Goal: Ask a question

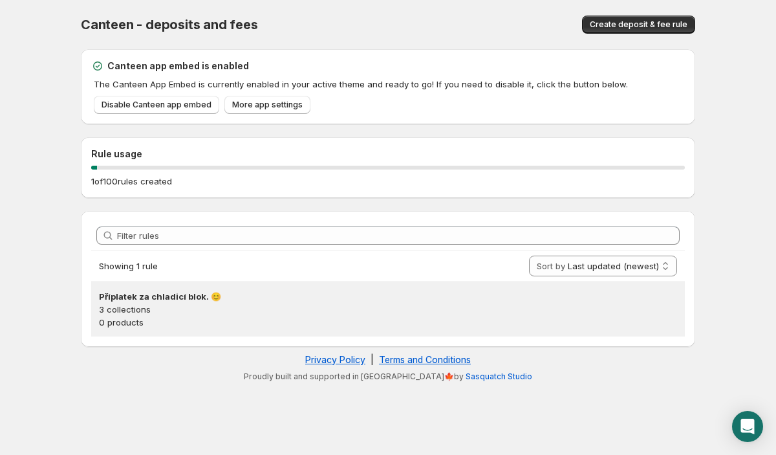
click at [169, 311] on p "3 collections" at bounding box center [388, 309] width 578 height 13
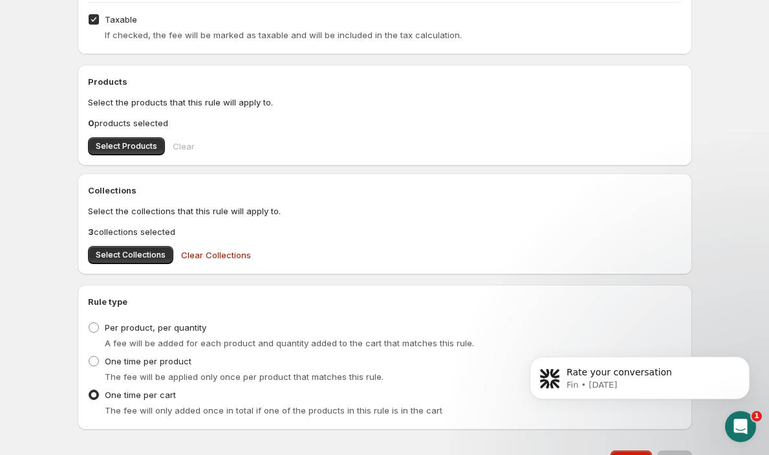
scroll to position [383, 0]
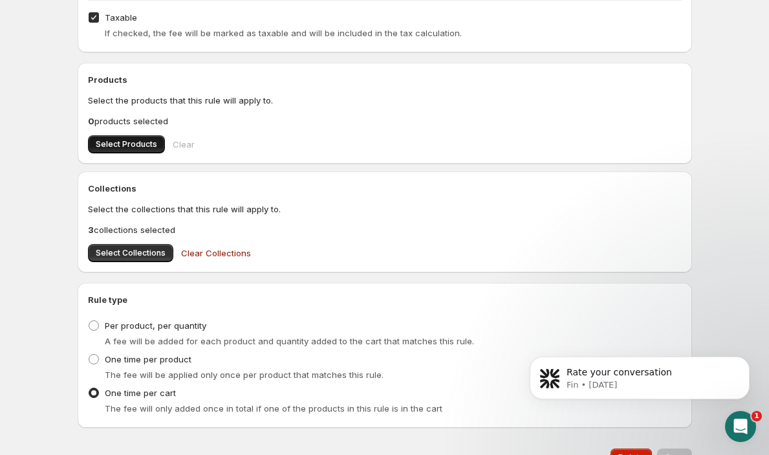
click at [153, 146] on span "Select Products" at bounding box center [126, 144] width 61 height 10
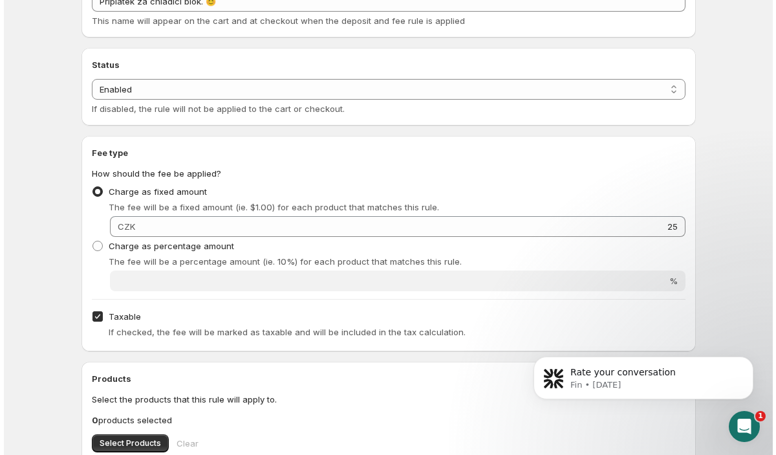
scroll to position [0, 0]
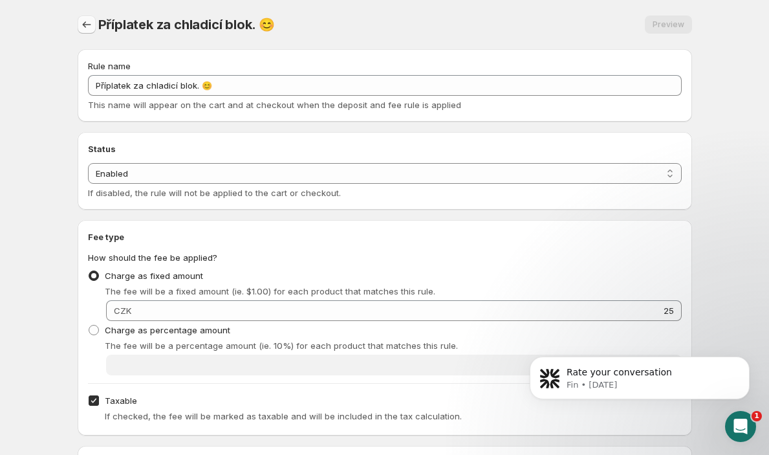
click at [82, 24] on icon "Settings" at bounding box center [86, 24] width 13 height 13
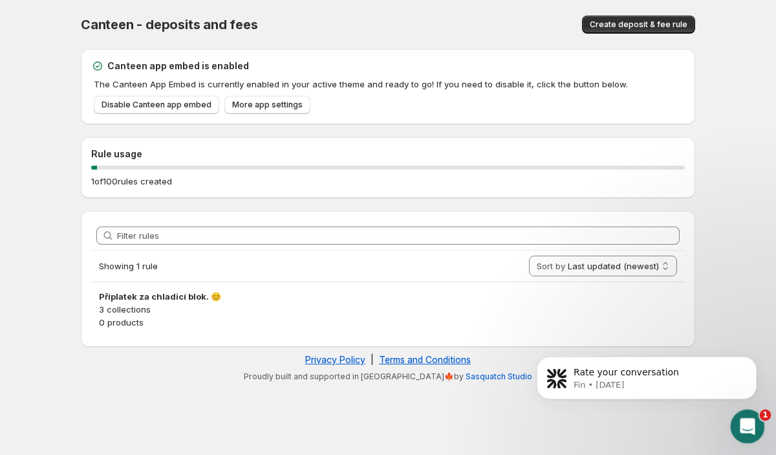
click at [739, 420] on div "Open Intercom Messenger" at bounding box center [745, 424] width 43 height 43
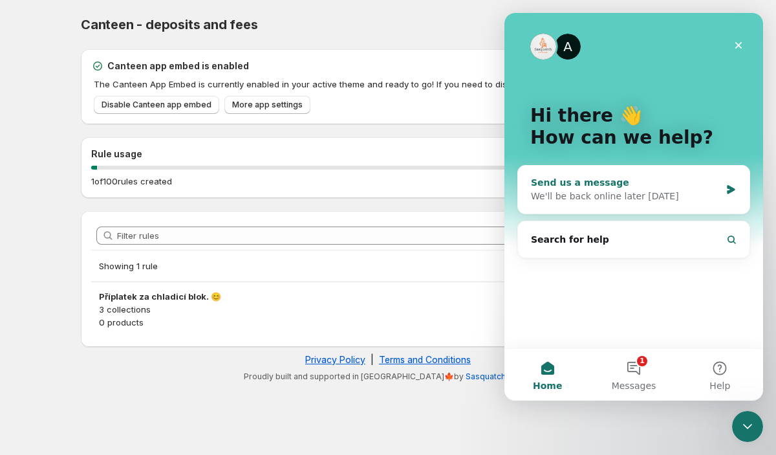
click at [585, 189] on div "Send us a message" at bounding box center [625, 183] width 189 height 14
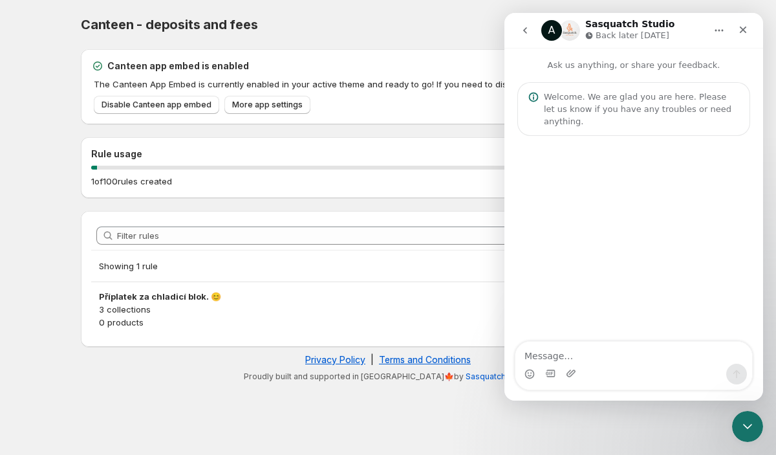
click at [596, 356] on textarea "Message…" at bounding box center [633, 352] width 237 height 22
type textarea "Hey, the product stopped to be add why?"
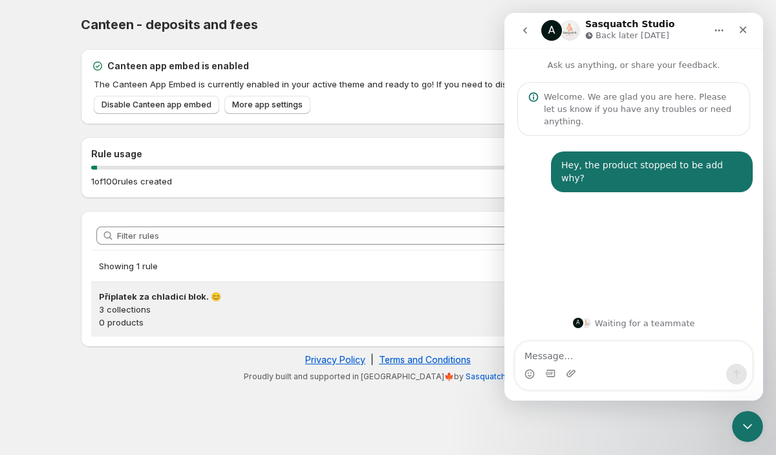
click at [254, 284] on div "Příplatek za chladicí blok. 😊 3 collections 0 products" at bounding box center [388, 309] width 594 height 54
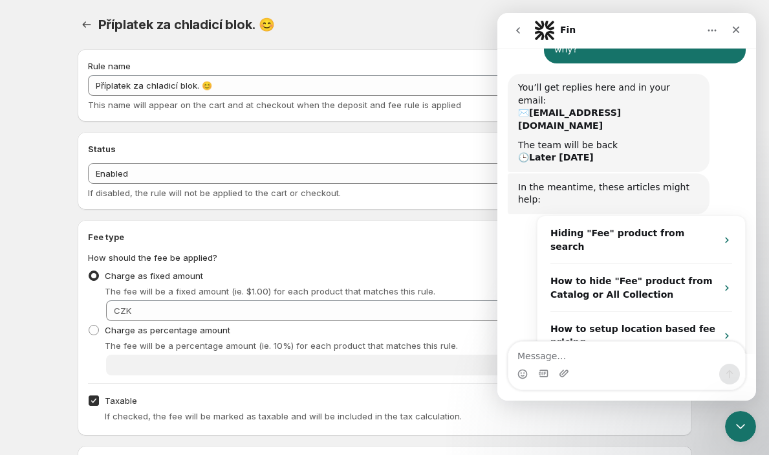
scroll to position [129, 0]
click at [741, 28] on icon "Close" at bounding box center [736, 30] width 10 height 10
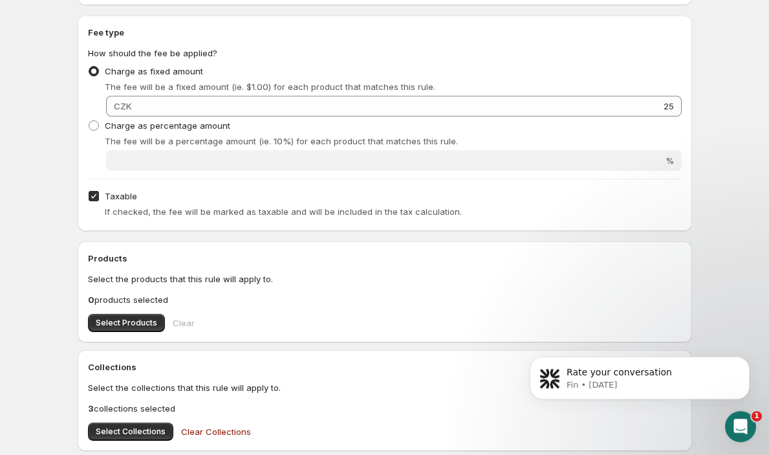
scroll to position [238, 0]
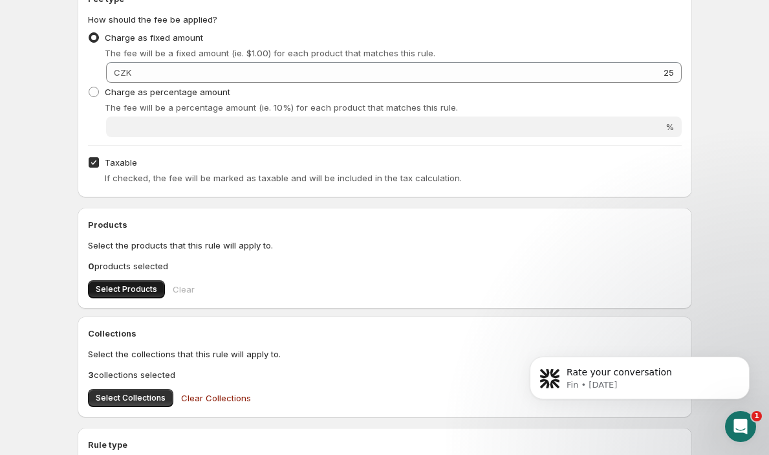
click at [133, 293] on span "Select Products" at bounding box center [126, 289] width 61 height 10
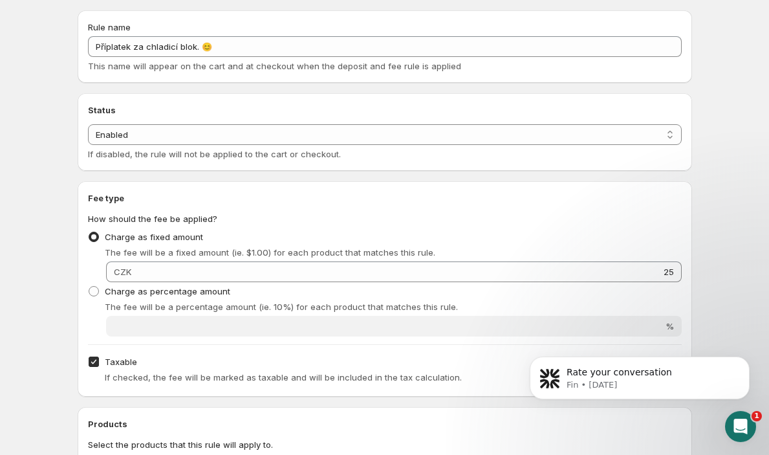
scroll to position [176, 0]
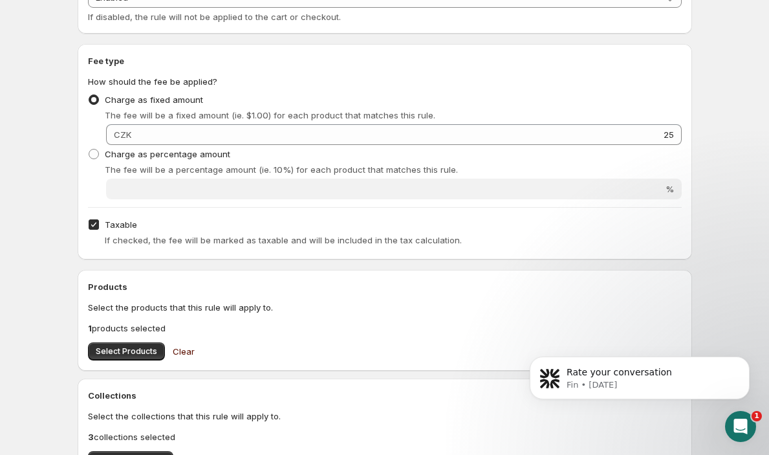
click at [182, 353] on span "Clear" at bounding box center [184, 351] width 22 height 13
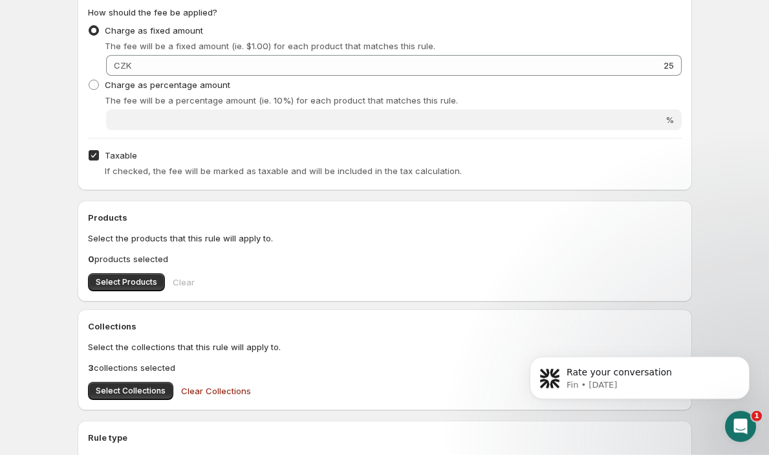
scroll to position [279, 0]
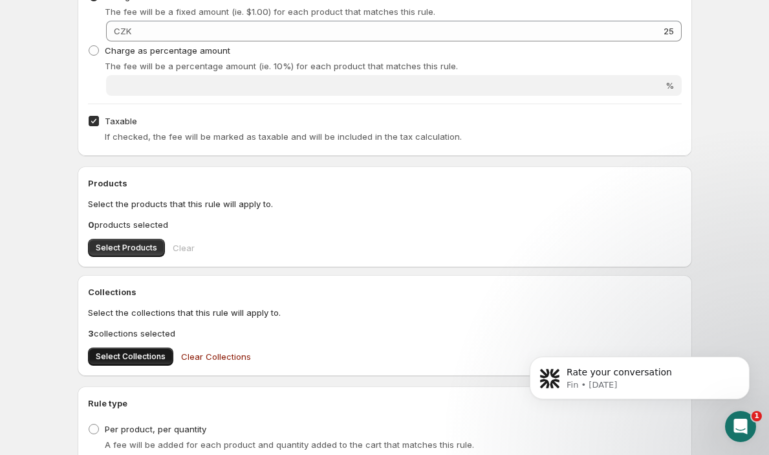
click at [153, 358] on span "Select Collections" at bounding box center [131, 356] width 70 height 10
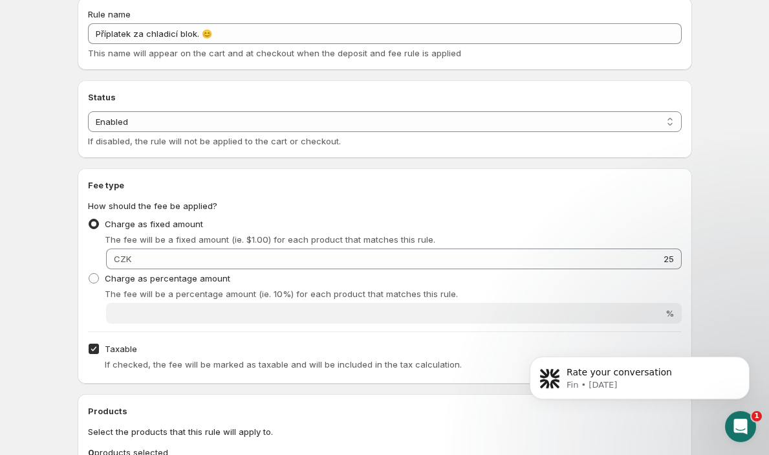
scroll to position [10, 0]
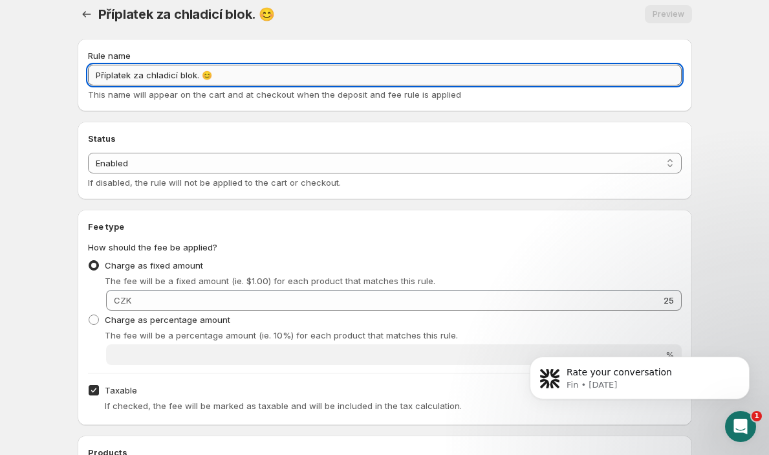
click at [228, 76] on input "Příplatek za chladicí blok. 😊" at bounding box center [385, 75] width 594 height 21
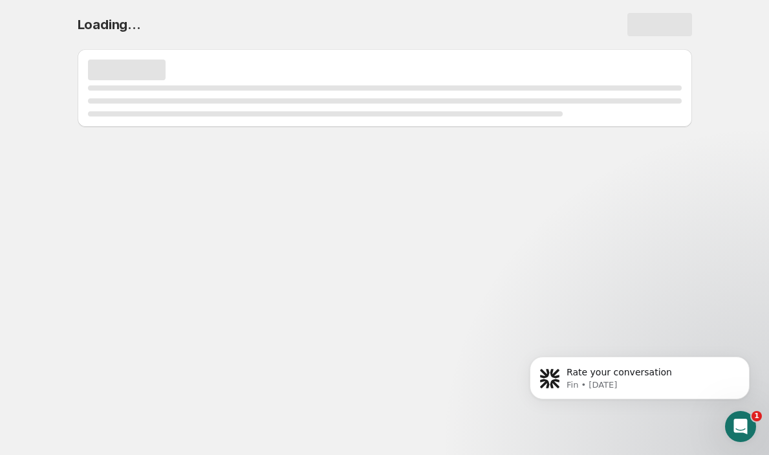
scroll to position [0, 0]
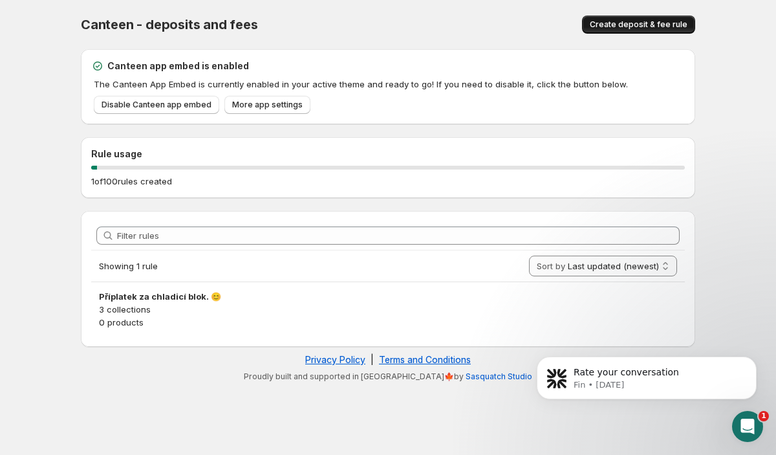
click at [632, 26] on span "Create deposit & fee rule" at bounding box center [639, 24] width 98 height 10
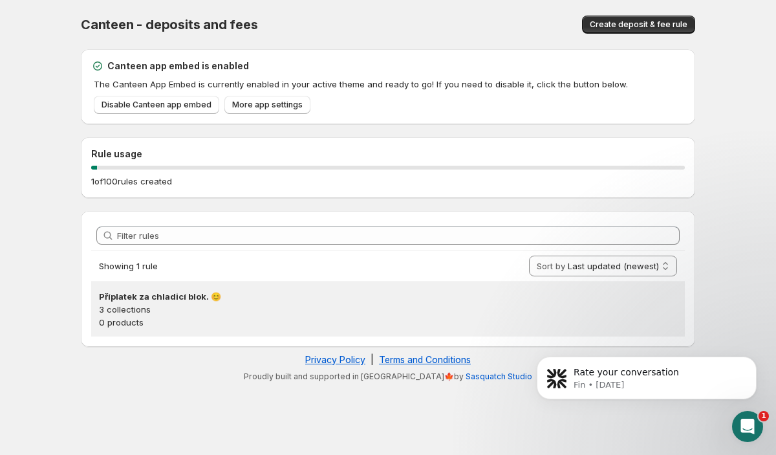
click at [161, 301] on h3 "Příplatek za chladicí blok. 😊" at bounding box center [388, 296] width 578 height 13
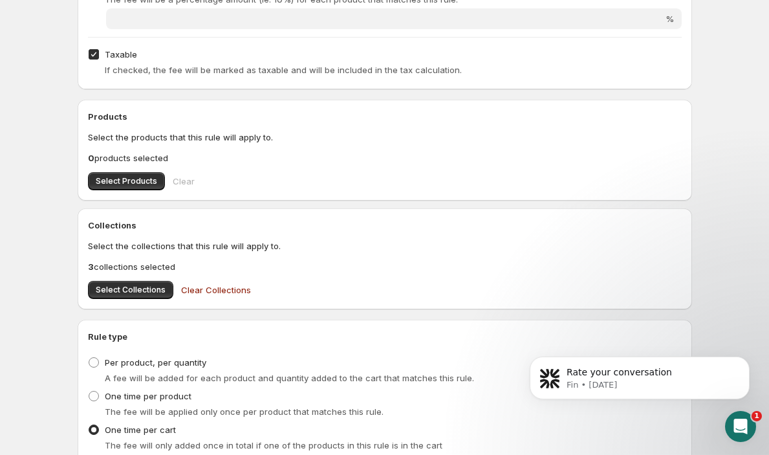
scroll to position [331, 0]
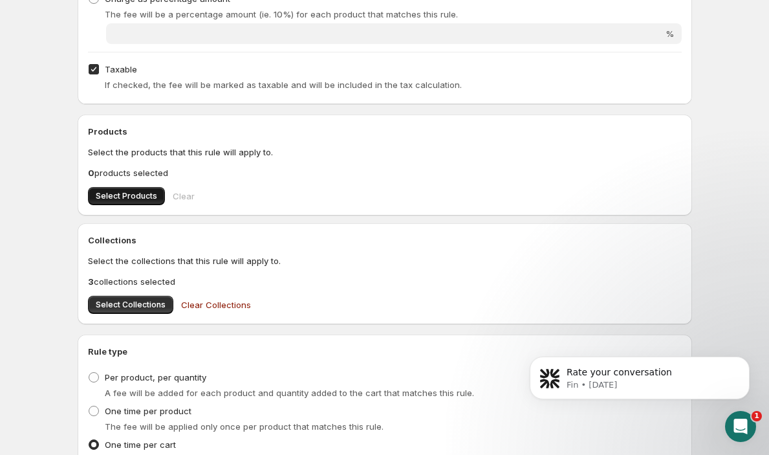
click at [147, 199] on span "Select Products" at bounding box center [126, 196] width 61 height 10
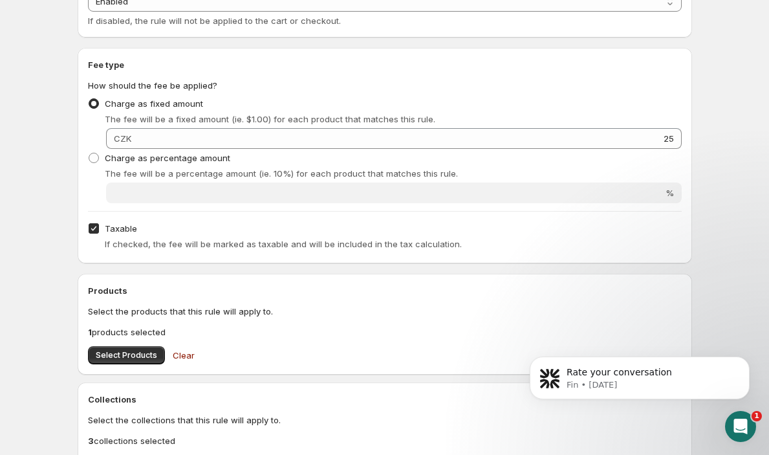
scroll to position [269, 0]
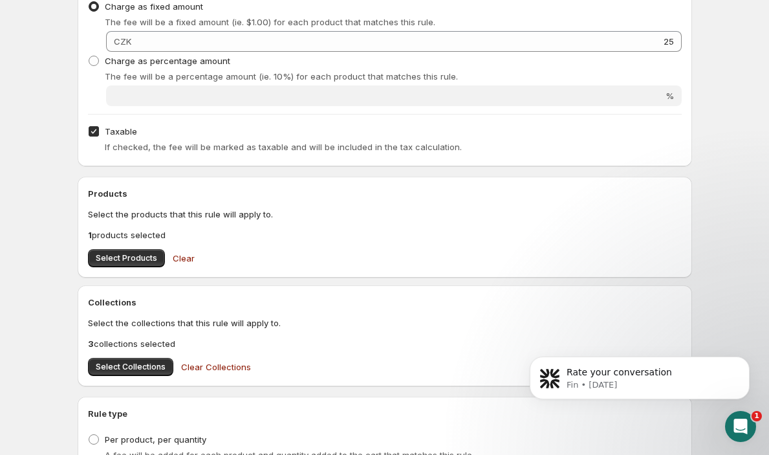
click at [173, 261] on span "Clear" at bounding box center [184, 258] width 22 height 13
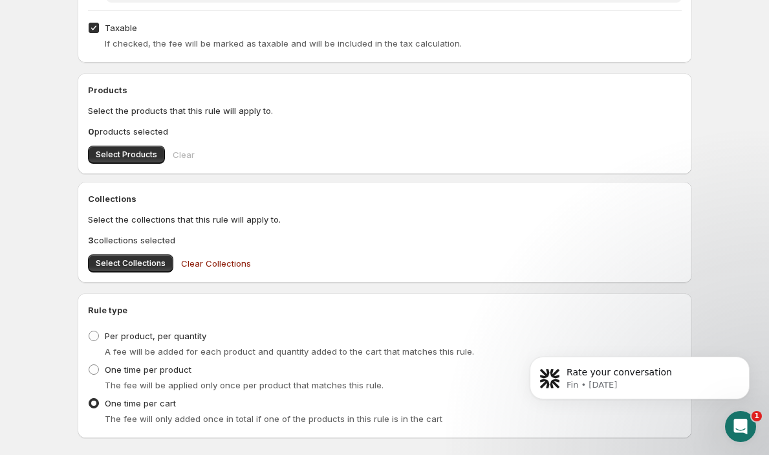
scroll to position [446, 0]
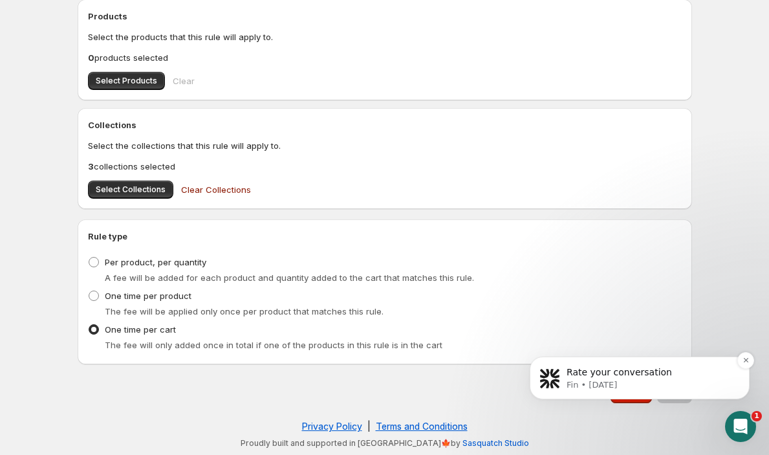
click at [700, 372] on p "Rate your conversation" at bounding box center [650, 372] width 167 height 13
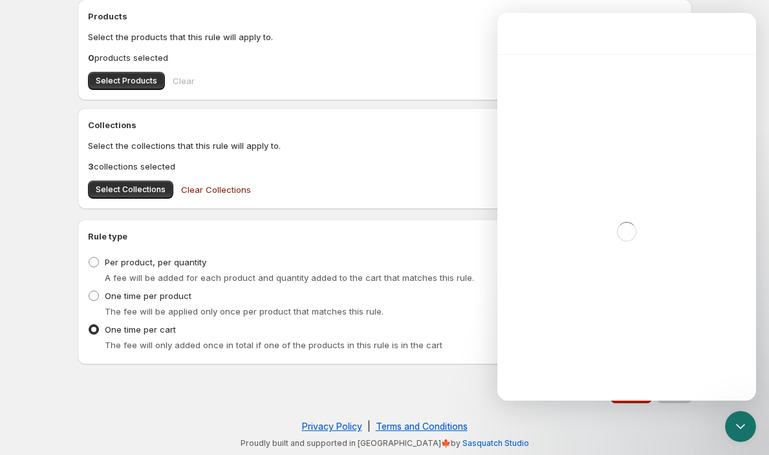
scroll to position [11, 0]
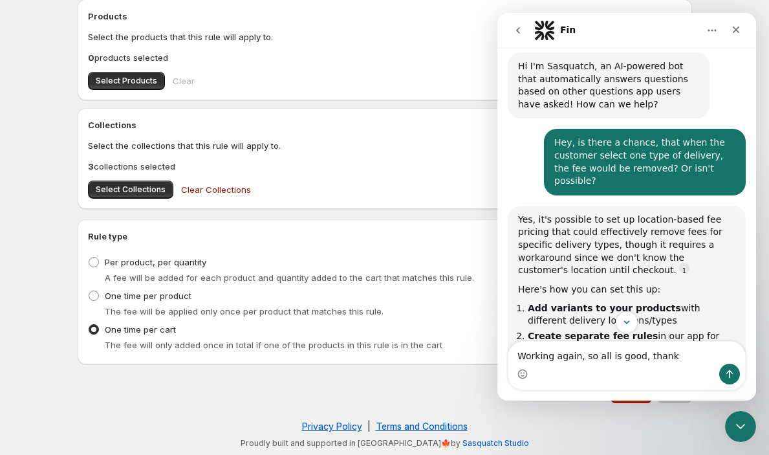
type textarea "Working again, so all is good, thanks"
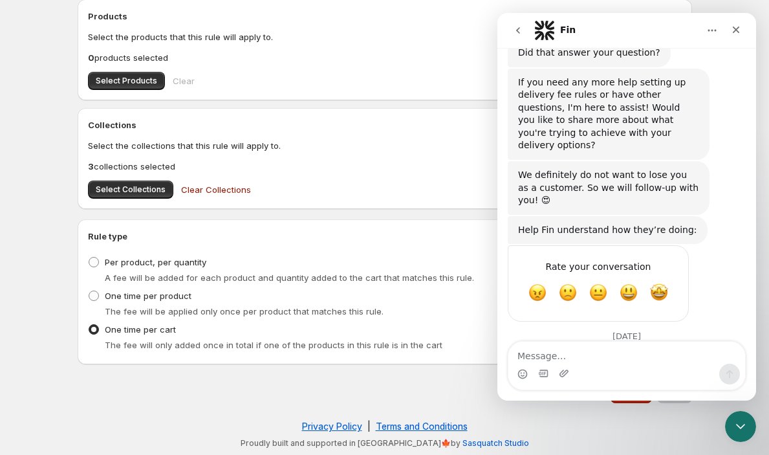
scroll to position [544, 0]
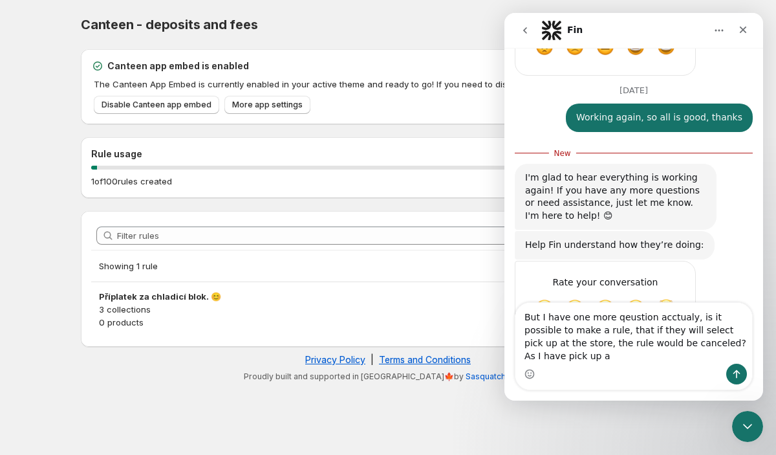
scroll to position [746, 0]
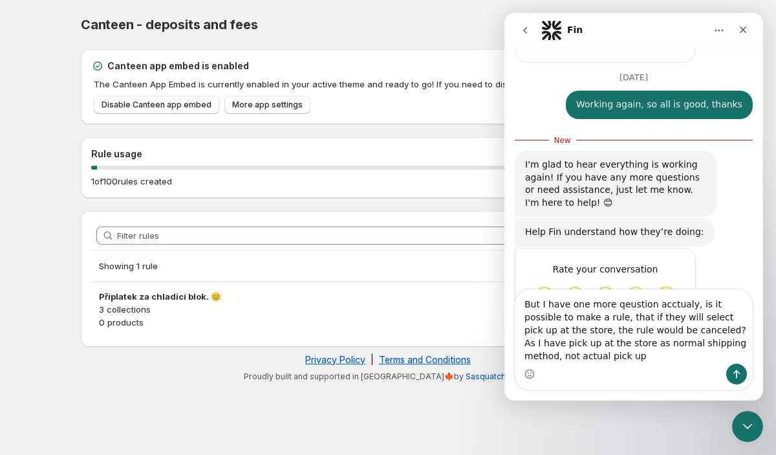
type textarea "But I have one more qeustion acctualy, is it possible to make a rule, that if t…"
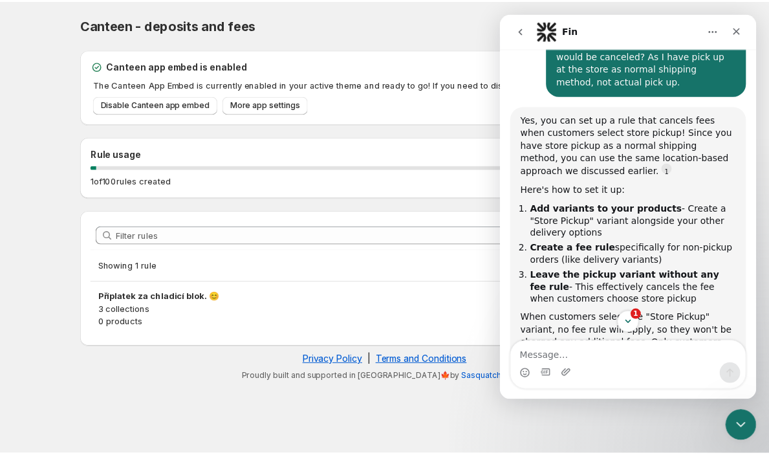
scroll to position [2, 0]
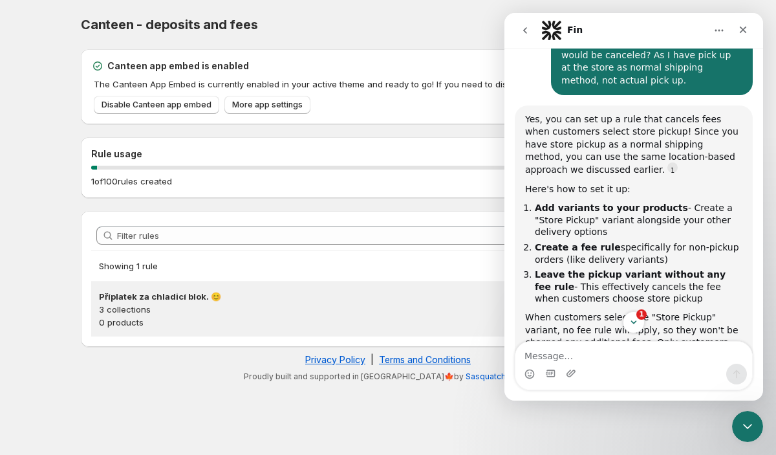
click at [347, 310] on p "3 collections" at bounding box center [388, 309] width 578 height 13
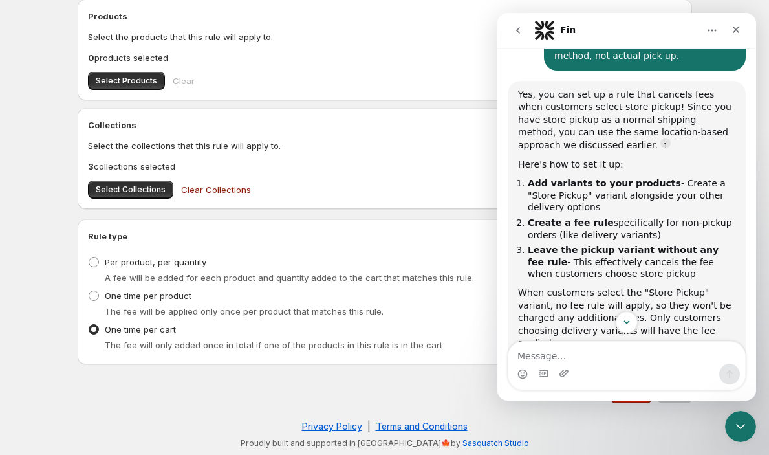
scroll to position [1110, 0]
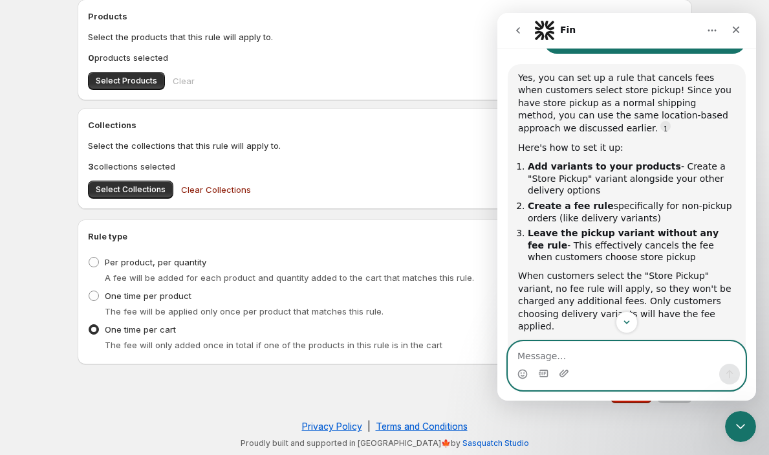
click at [601, 352] on textarea "Message…" at bounding box center [626, 352] width 237 height 22
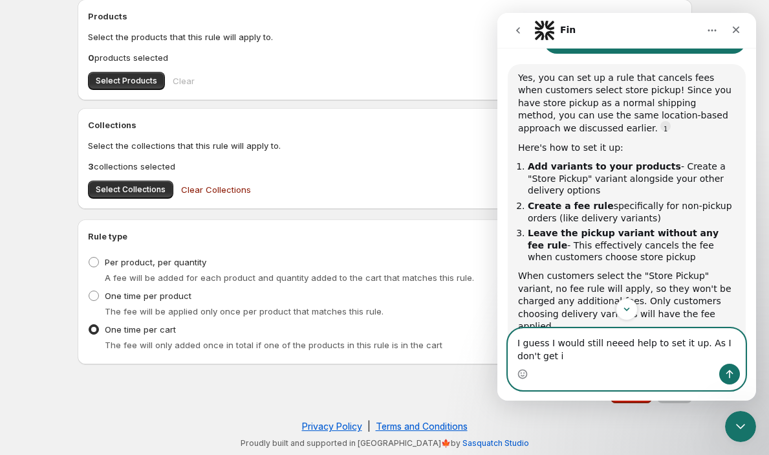
type textarea "I guess I would still neeed help to set it up. As I don't get it"
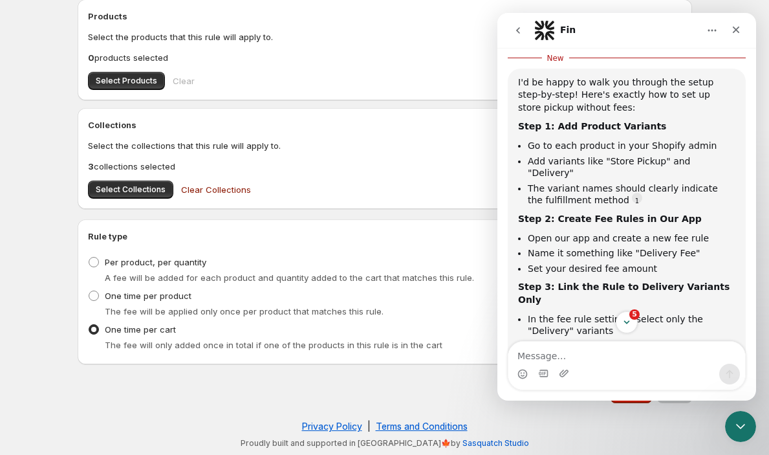
scroll to position [0, 0]
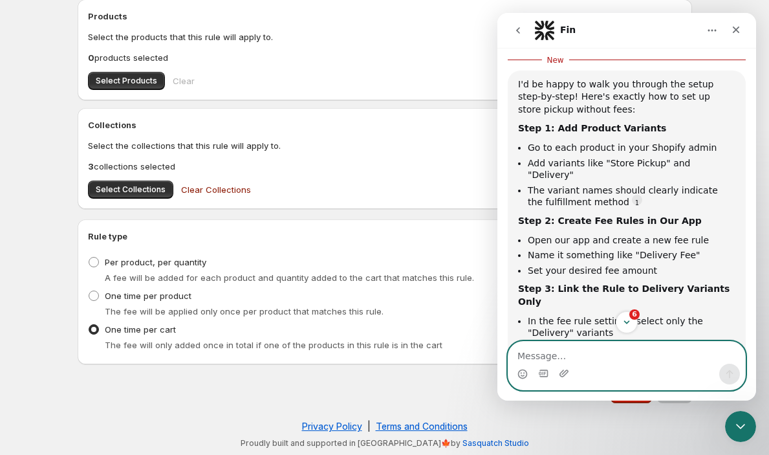
click at [590, 343] on textarea "Message…" at bounding box center [626, 352] width 237 height 22
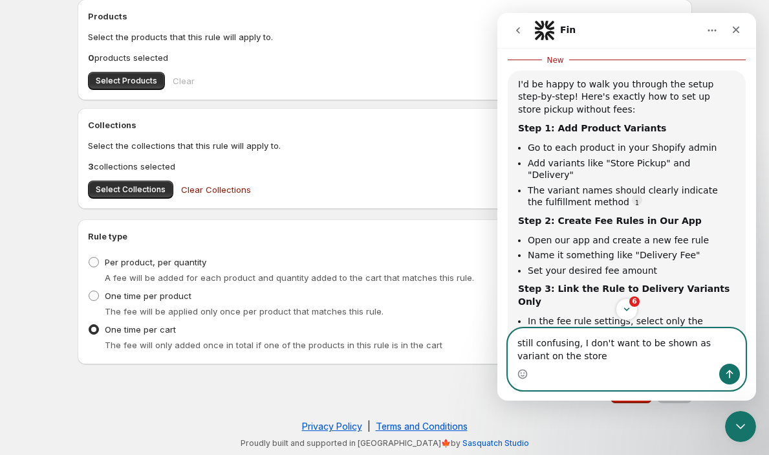
type textarea "still confusing, I don't want to be shown as variant on the store"
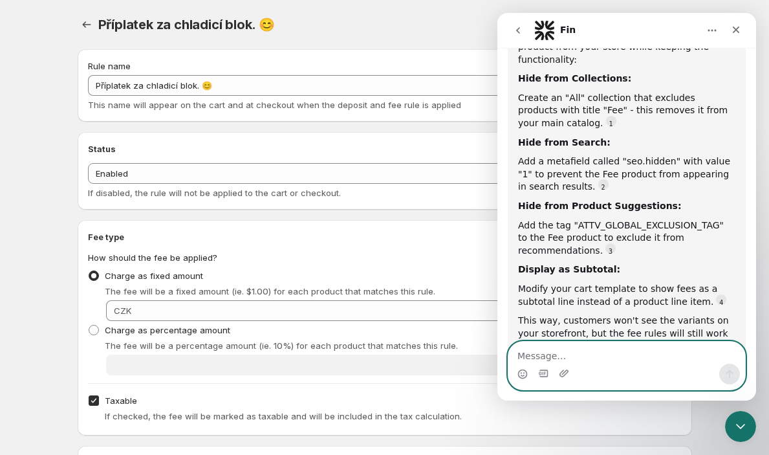
click at [585, 346] on textarea "Message…" at bounding box center [626, 352] width 237 height 22
type textarea "i"
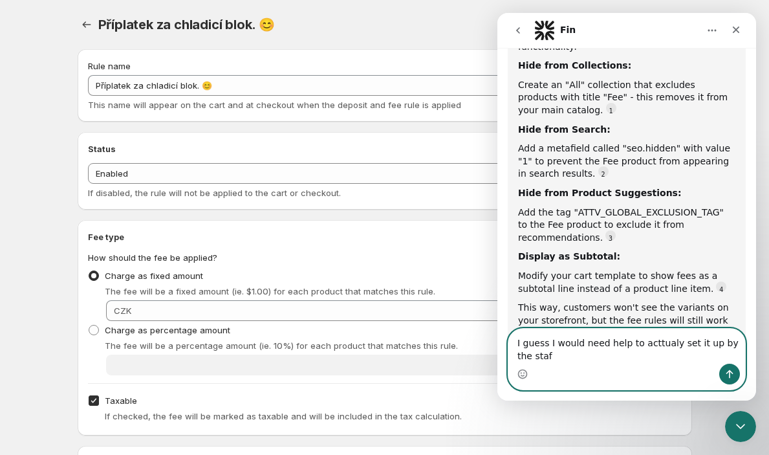
type textarea "I guess I would need help to acttualy set it up by the staff"
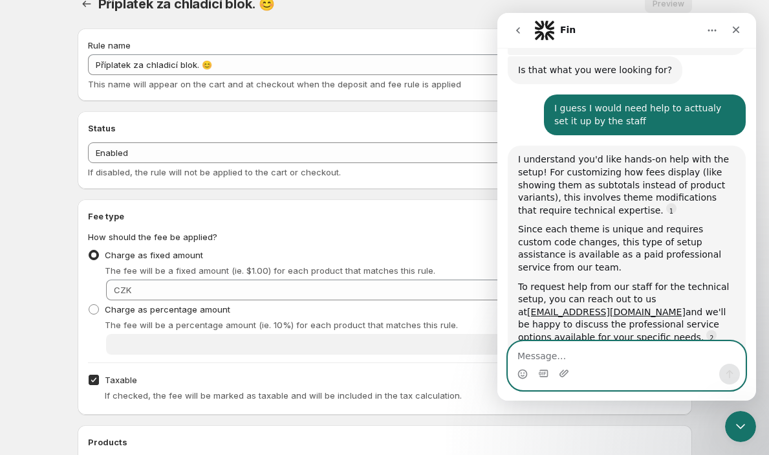
scroll to position [2652, 0]
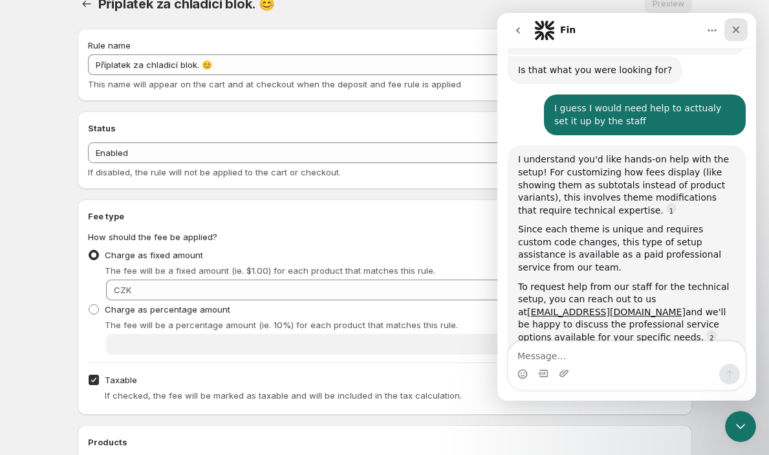
click at [731, 32] on icon "Close" at bounding box center [736, 30] width 10 height 10
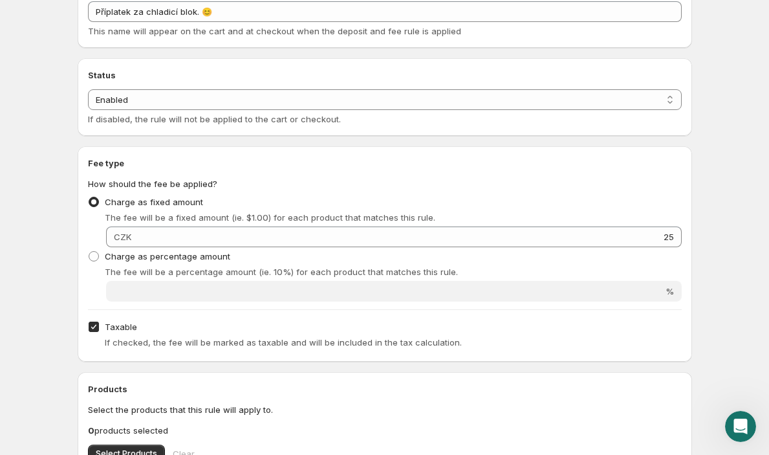
scroll to position [0, 0]
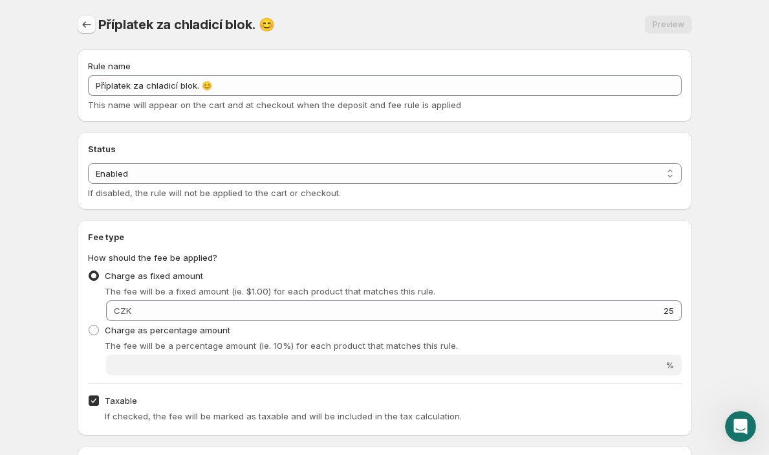
click at [85, 23] on icon "Settings" at bounding box center [86, 24] width 13 height 13
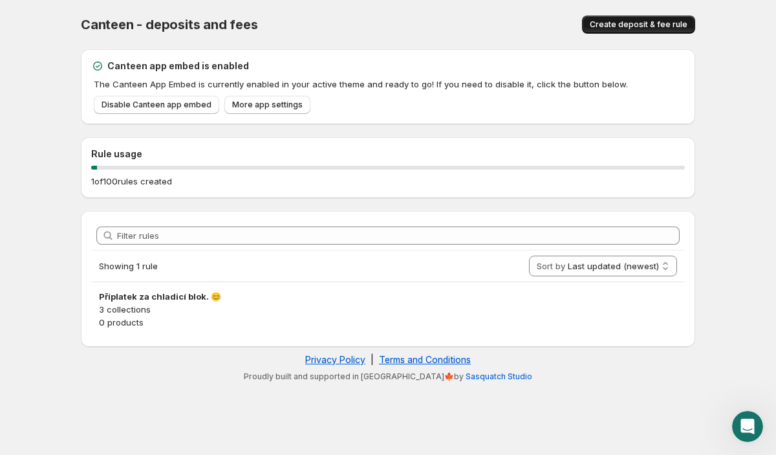
click at [650, 27] on span "Create deposit & fee rule" at bounding box center [639, 24] width 98 height 10
